Goal: Transaction & Acquisition: Subscribe to service/newsletter

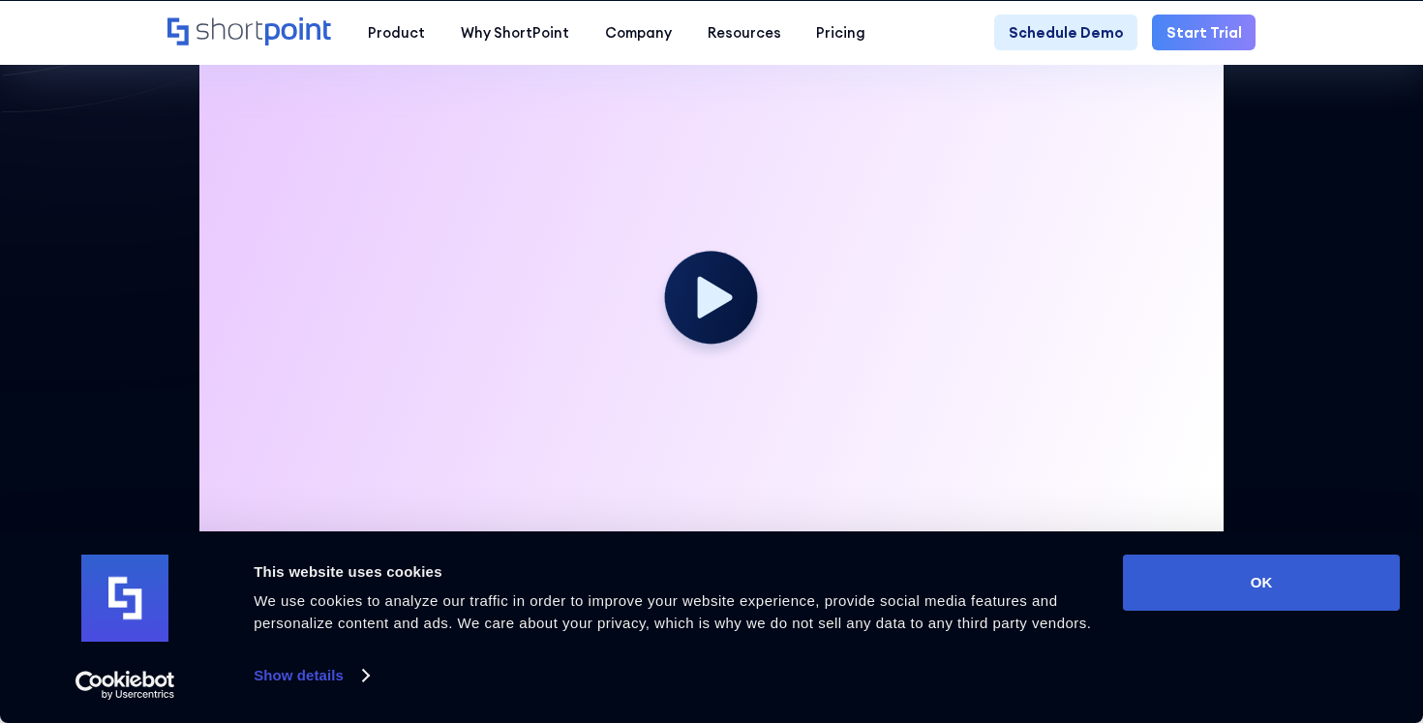
scroll to position [621, 0]
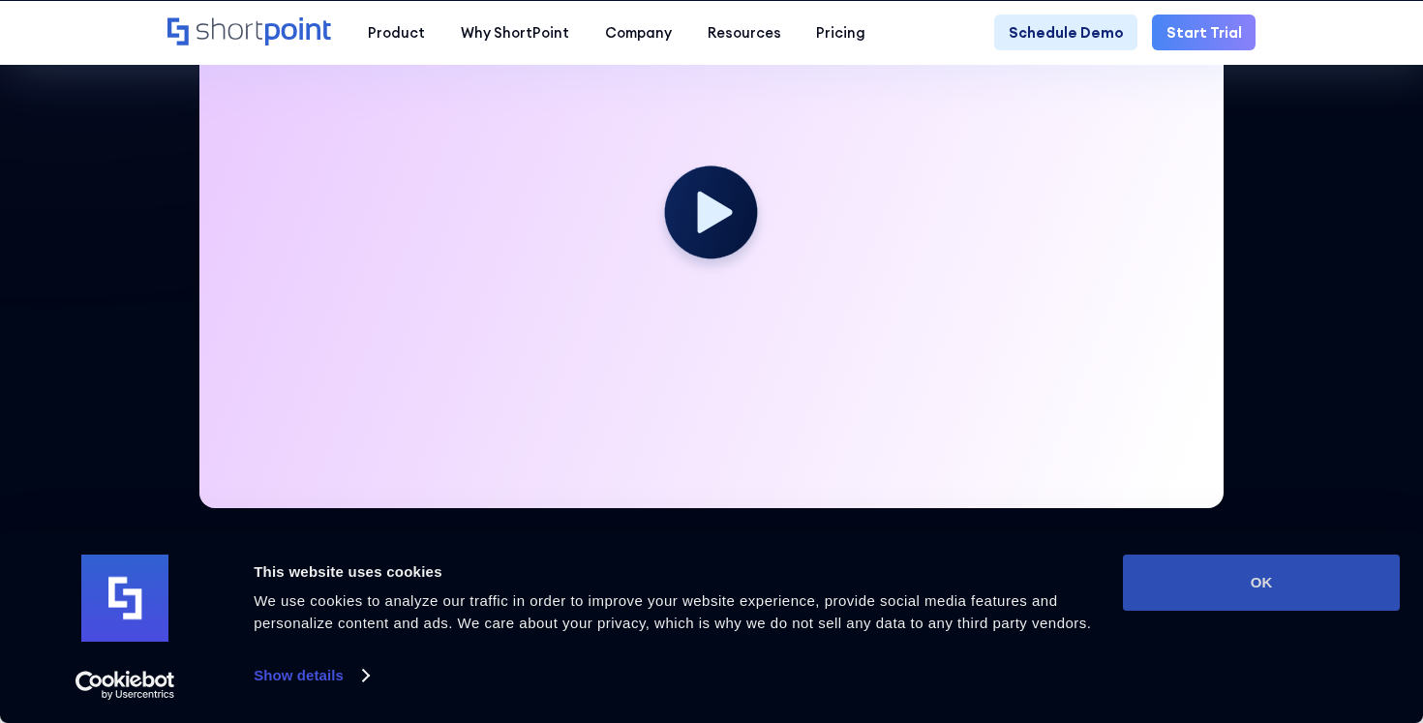
click at [1245, 560] on button "OK" at bounding box center [1261, 583] width 277 height 56
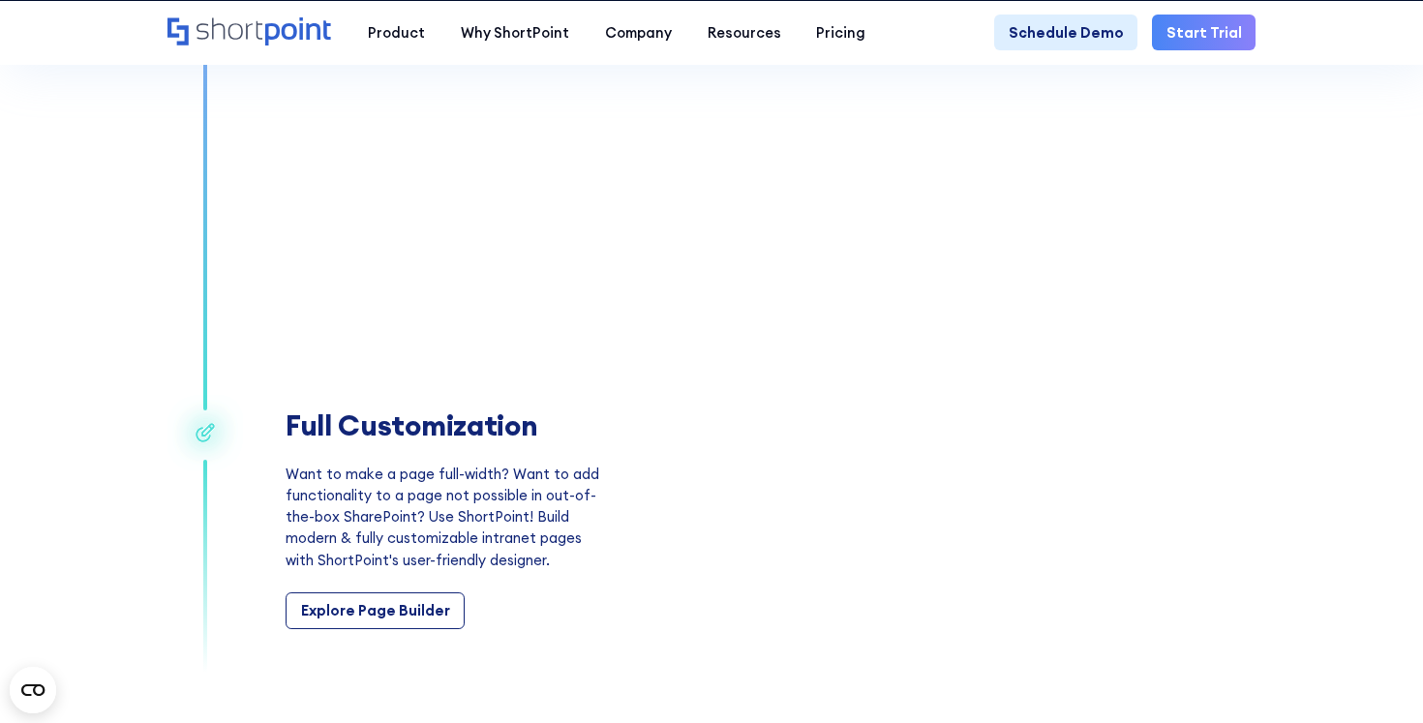
scroll to position [2691, 0]
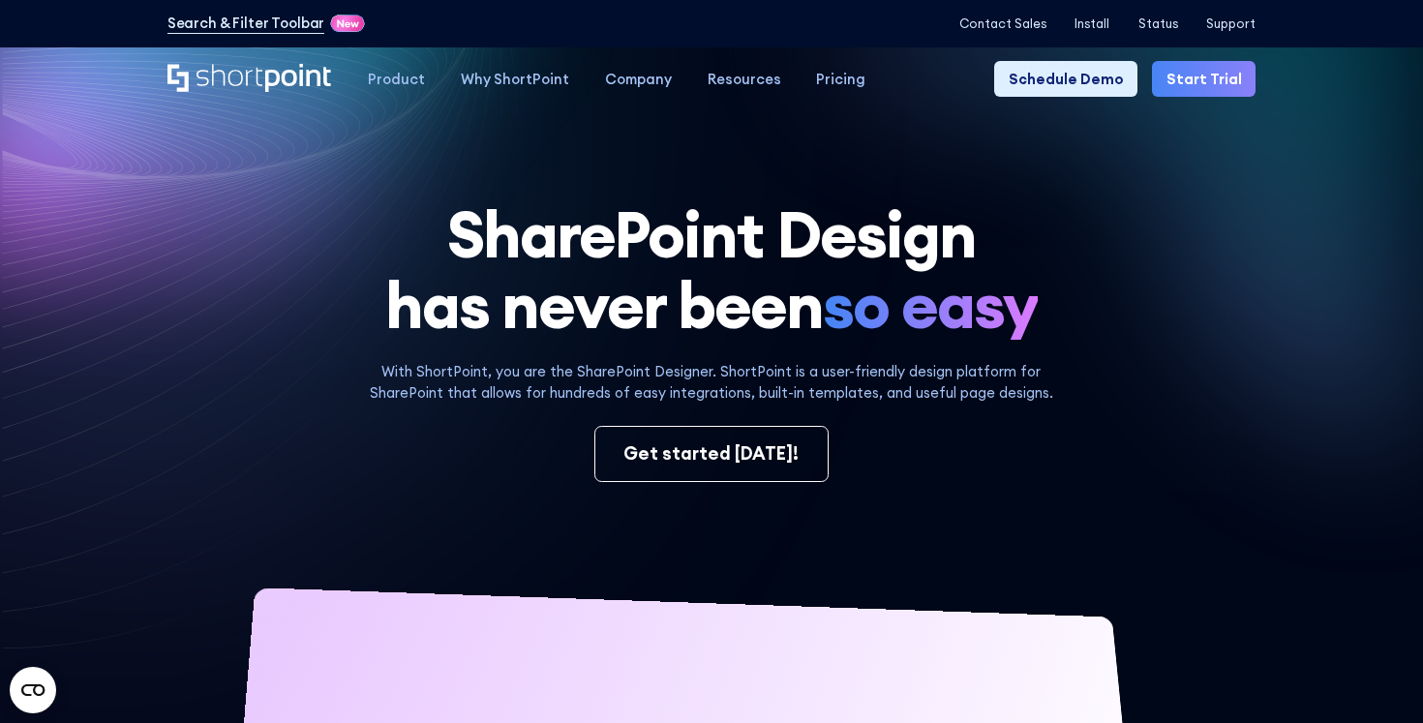
click at [1210, 75] on link "Start Trial" at bounding box center [1204, 79] width 104 height 36
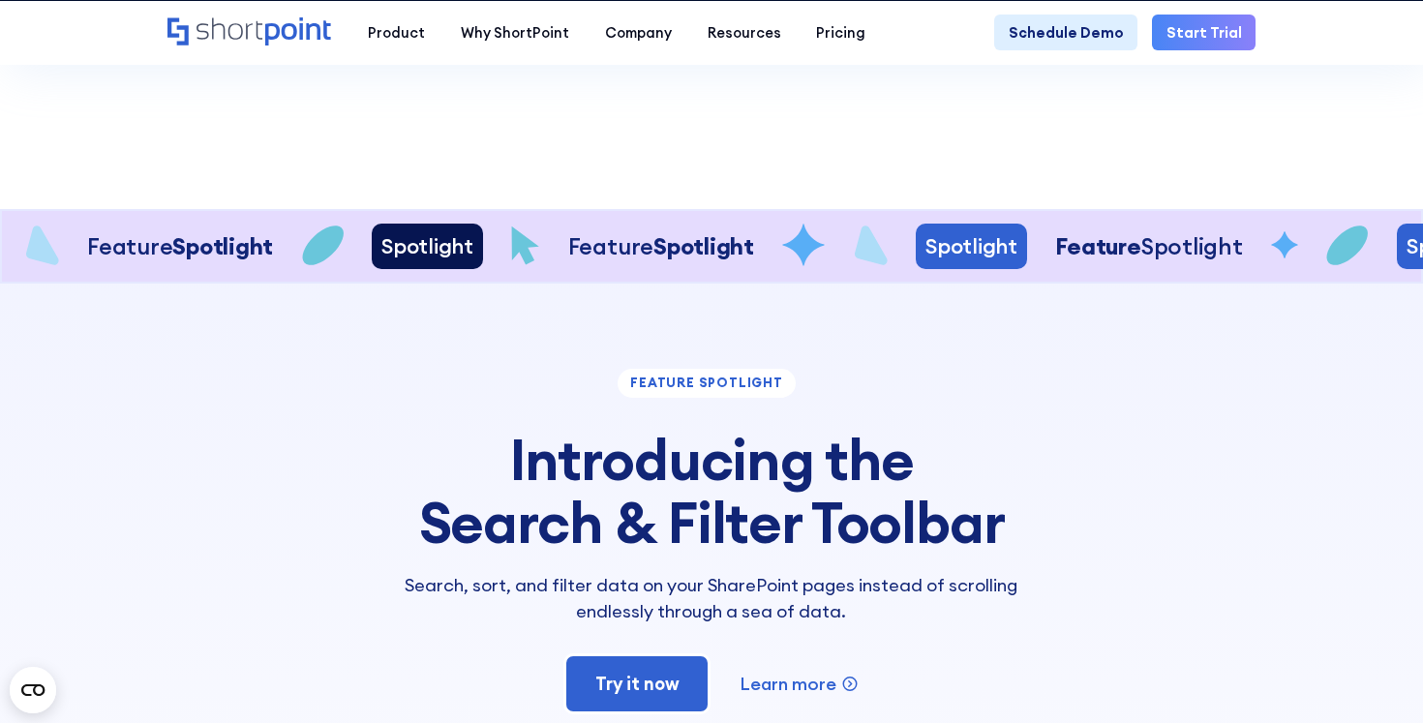
scroll to position [4088, 0]
